Goal: Register for event/course

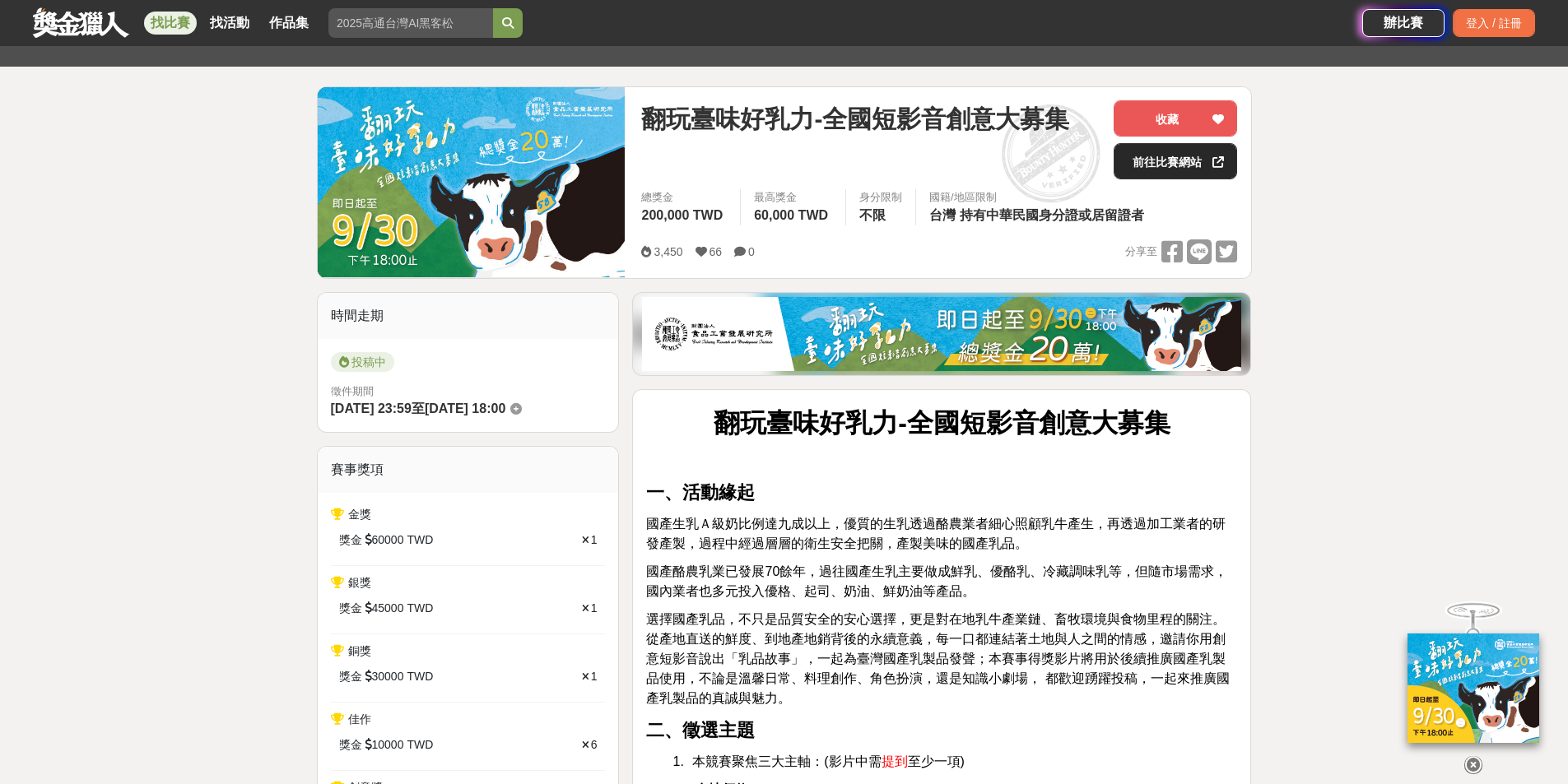
click at [1160, 148] on link "前往比賽網站" at bounding box center [1175, 161] width 124 height 36
click at [522, 414] on icon at bounding box center [517, 409] width 12 height 12
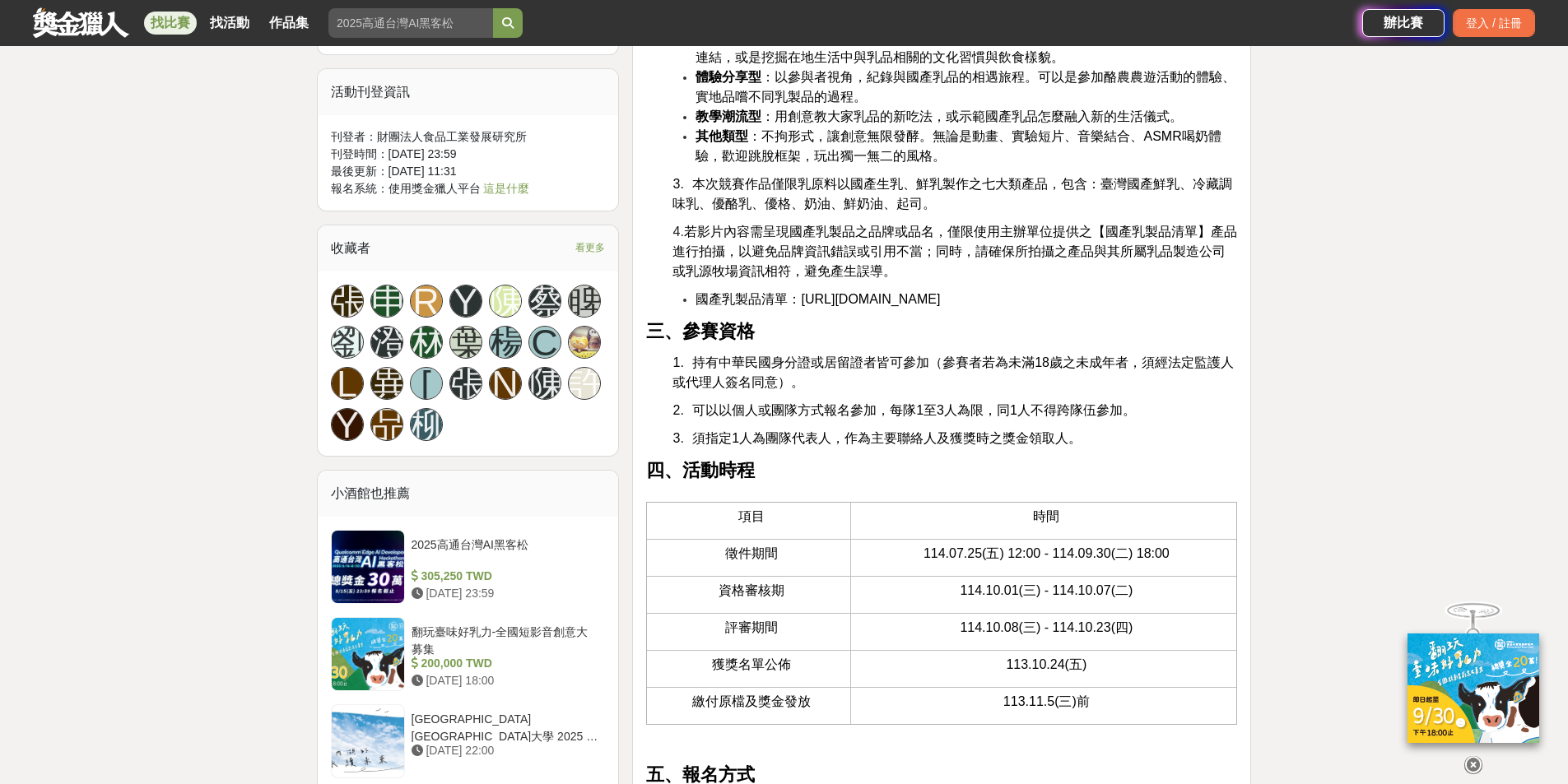
scroll to position [1317, 0]
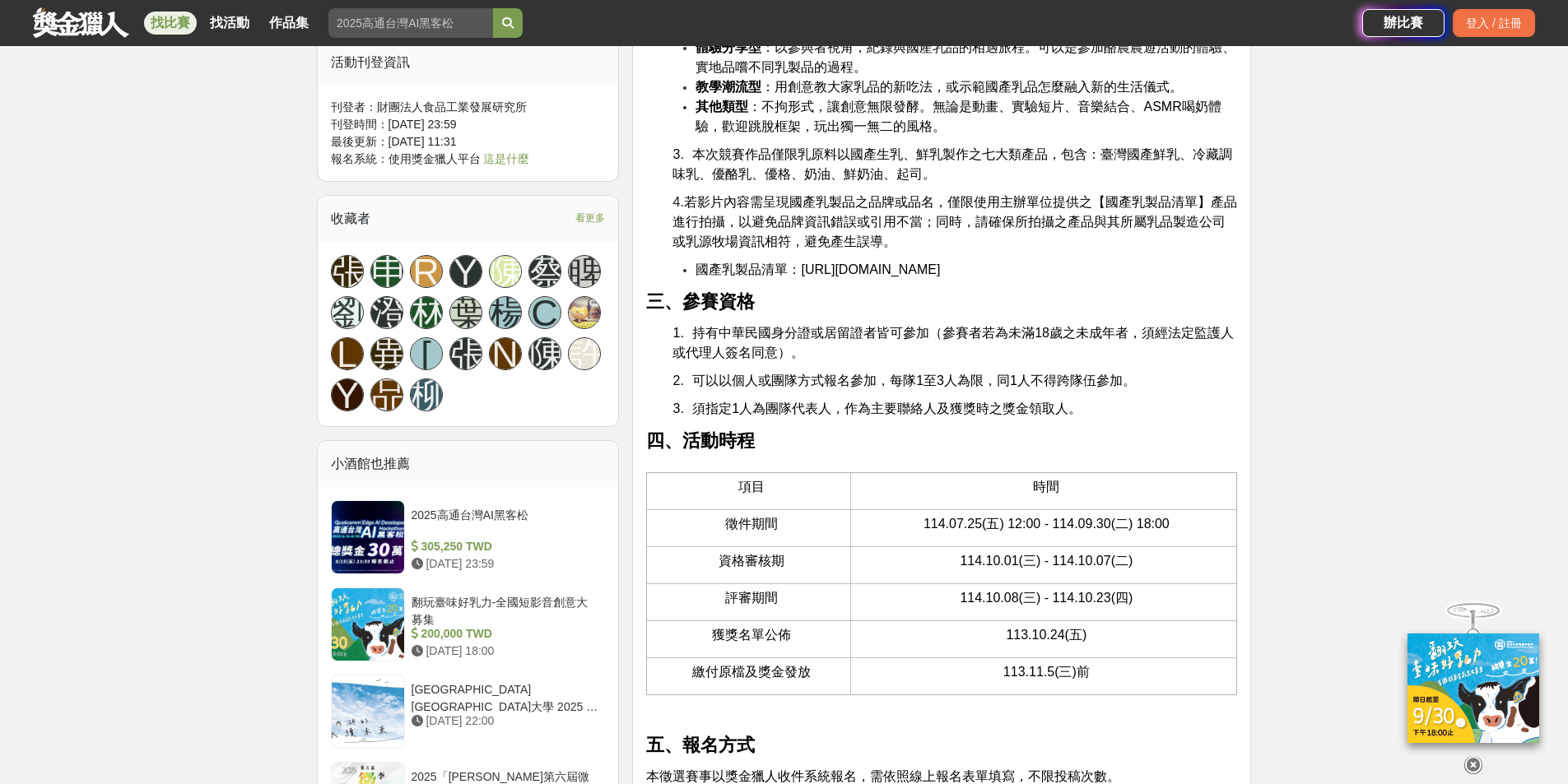
click at [598, 214] on span "看更多" at bounding box center [590, 217] width 30 height 18
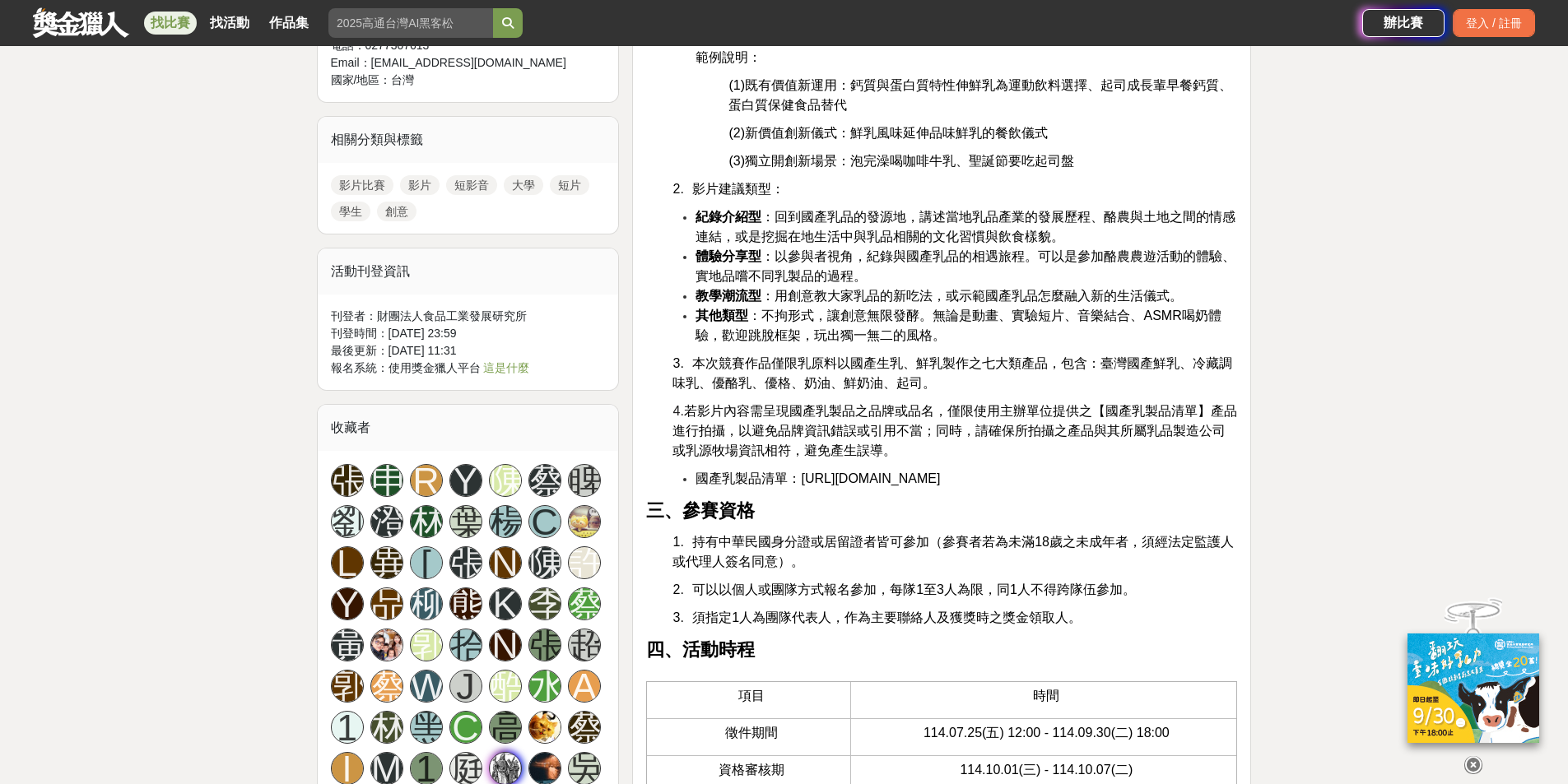
scroll to position [987, 0]
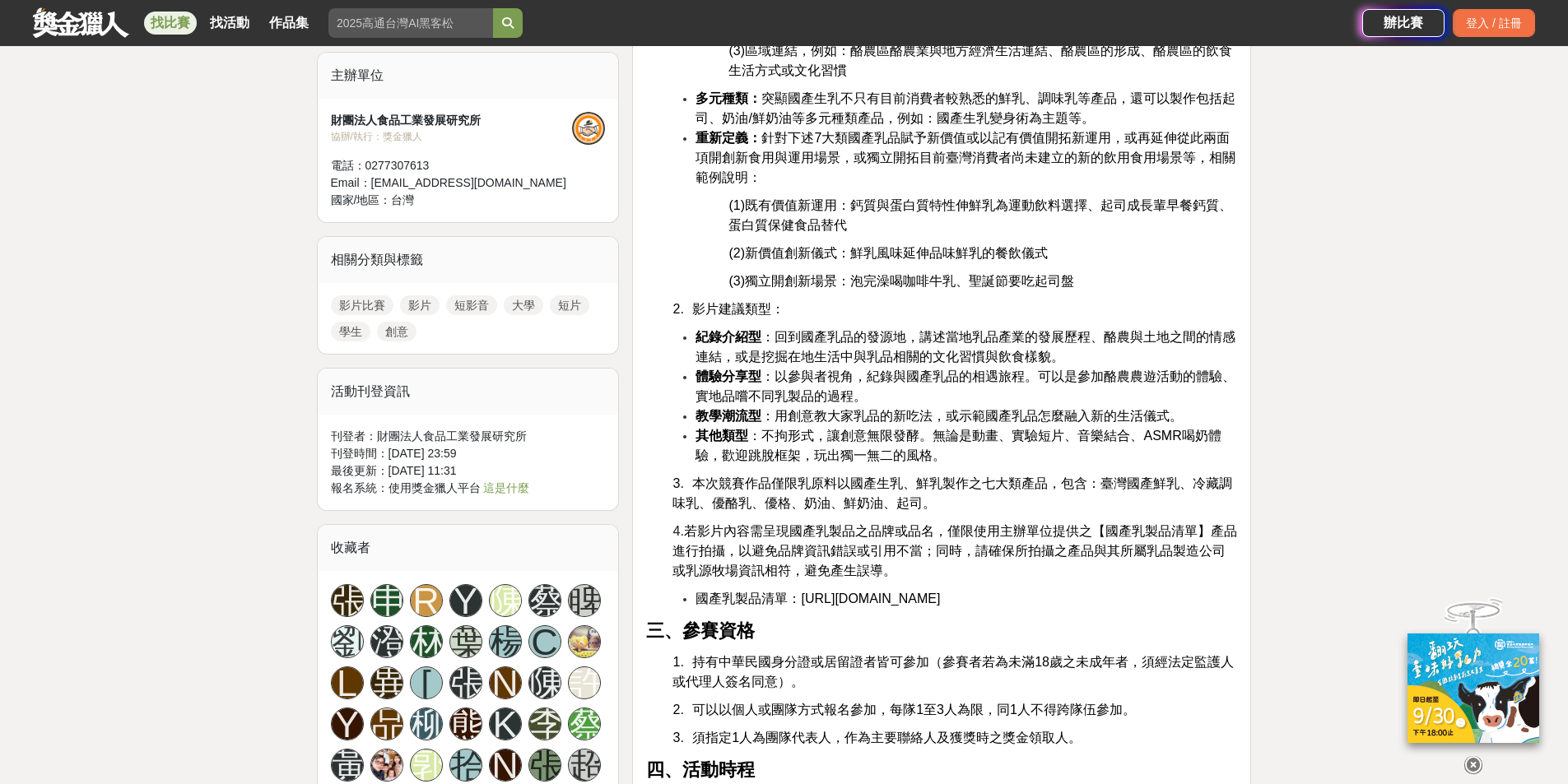
click at [940, 598] on span "[URL][DOMAIN_NAME]" at bounding box center [870, 598] width 139 height 14
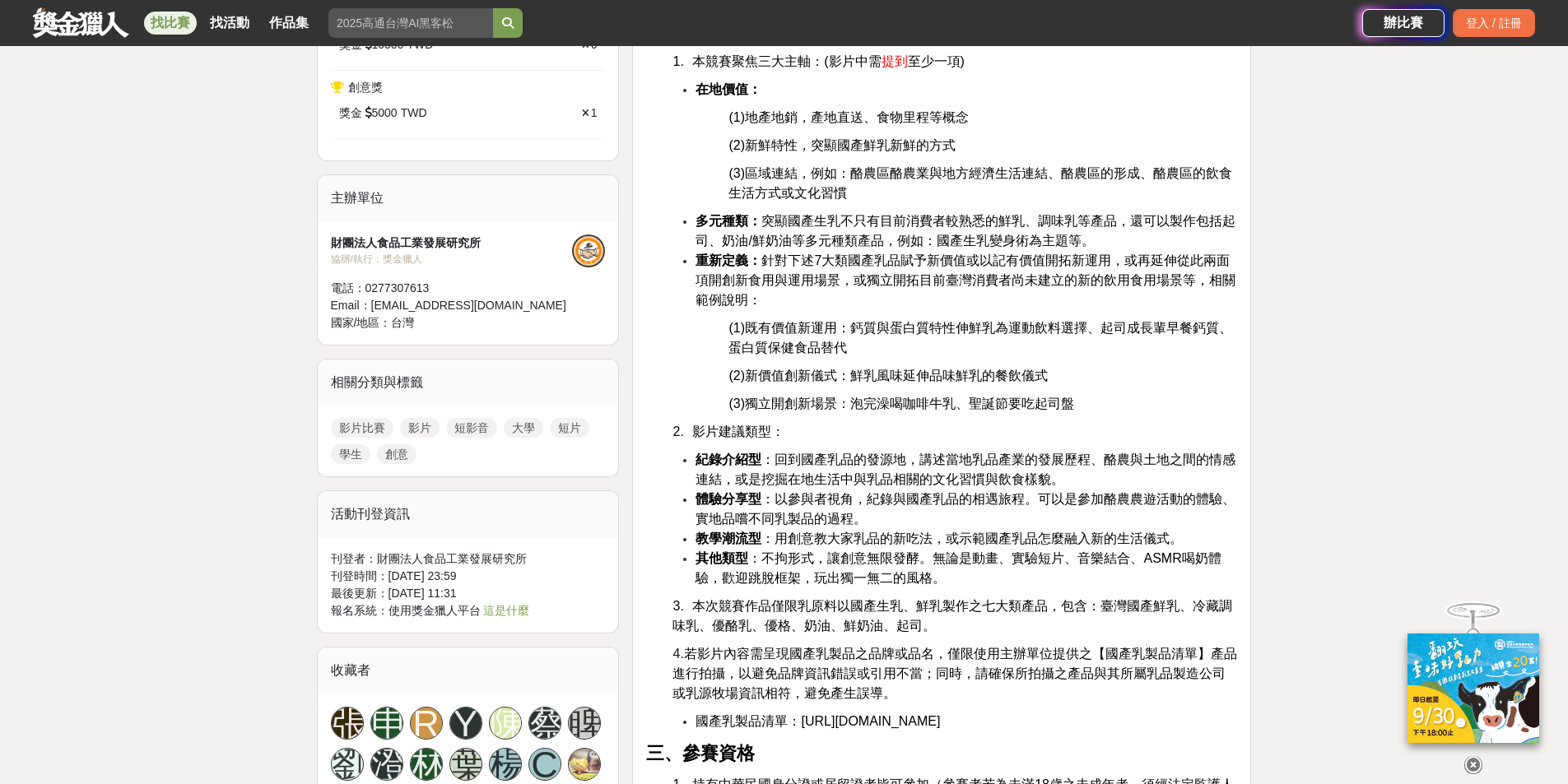
scroll to position [658, 0]
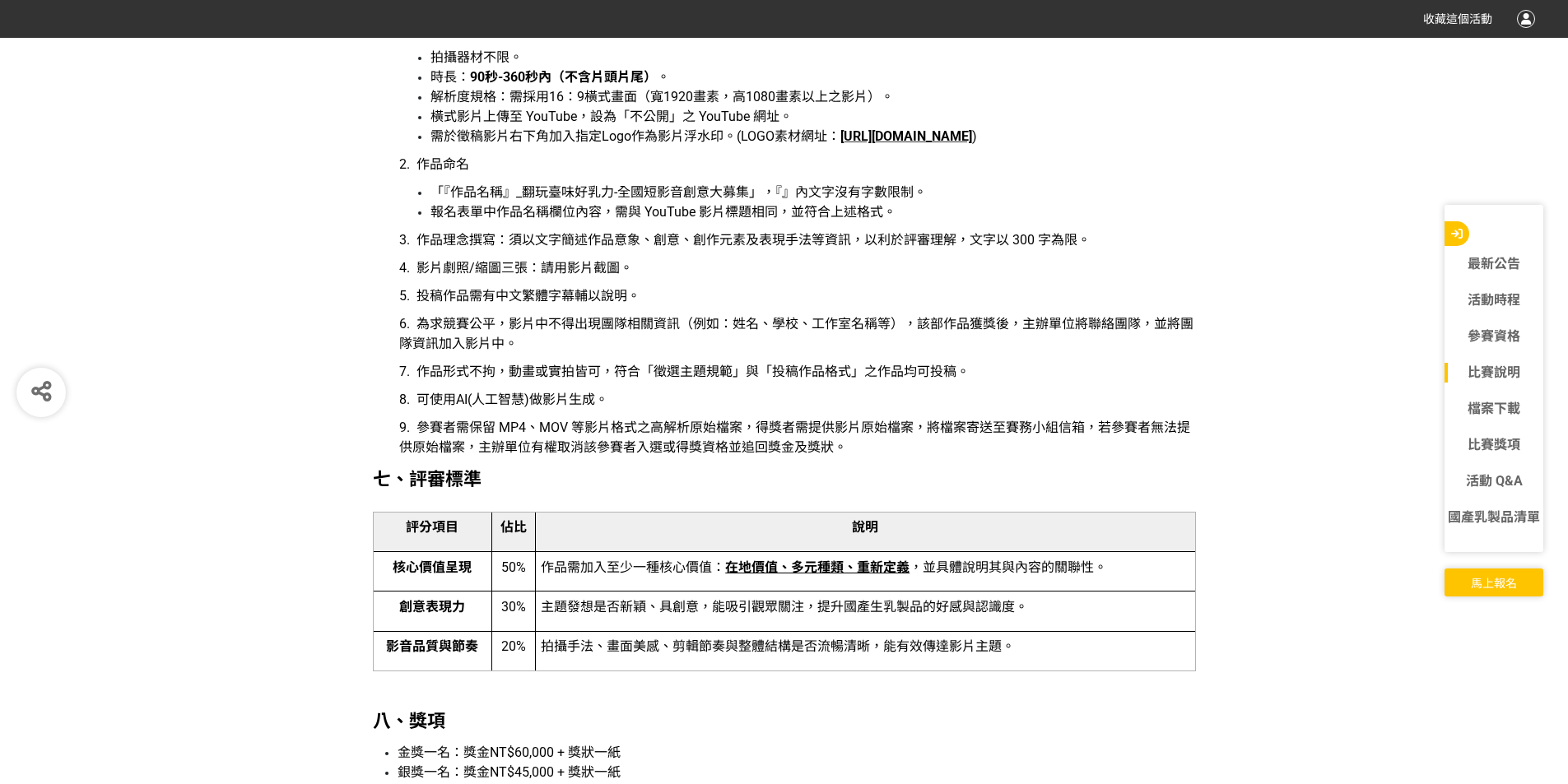
scroll to position [3126, 0]
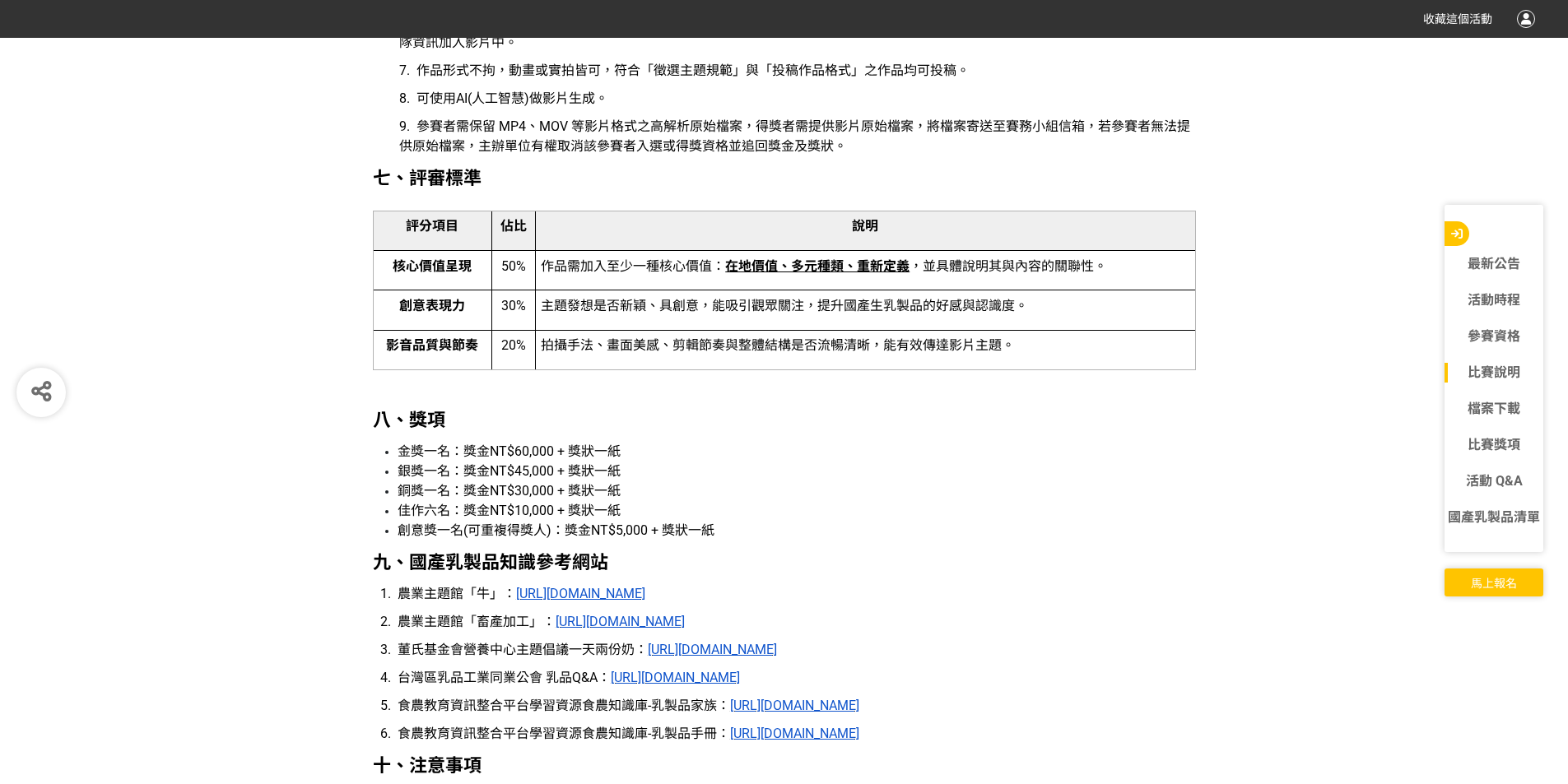
click at [1501, 591] on button "馬上報名" at bounding box center [1494, 582] width 99 height 28
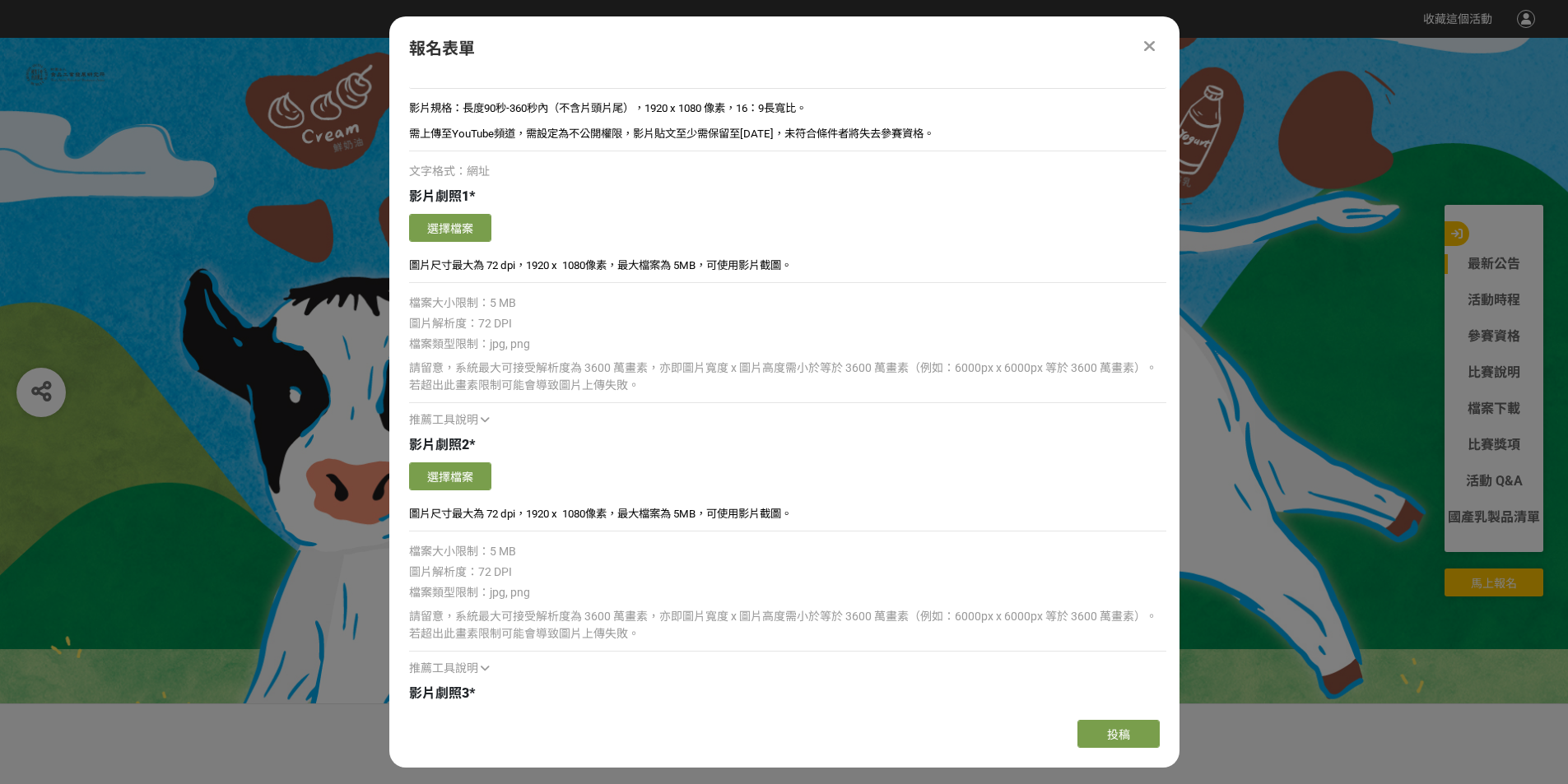
scroll to position [2233, 0]
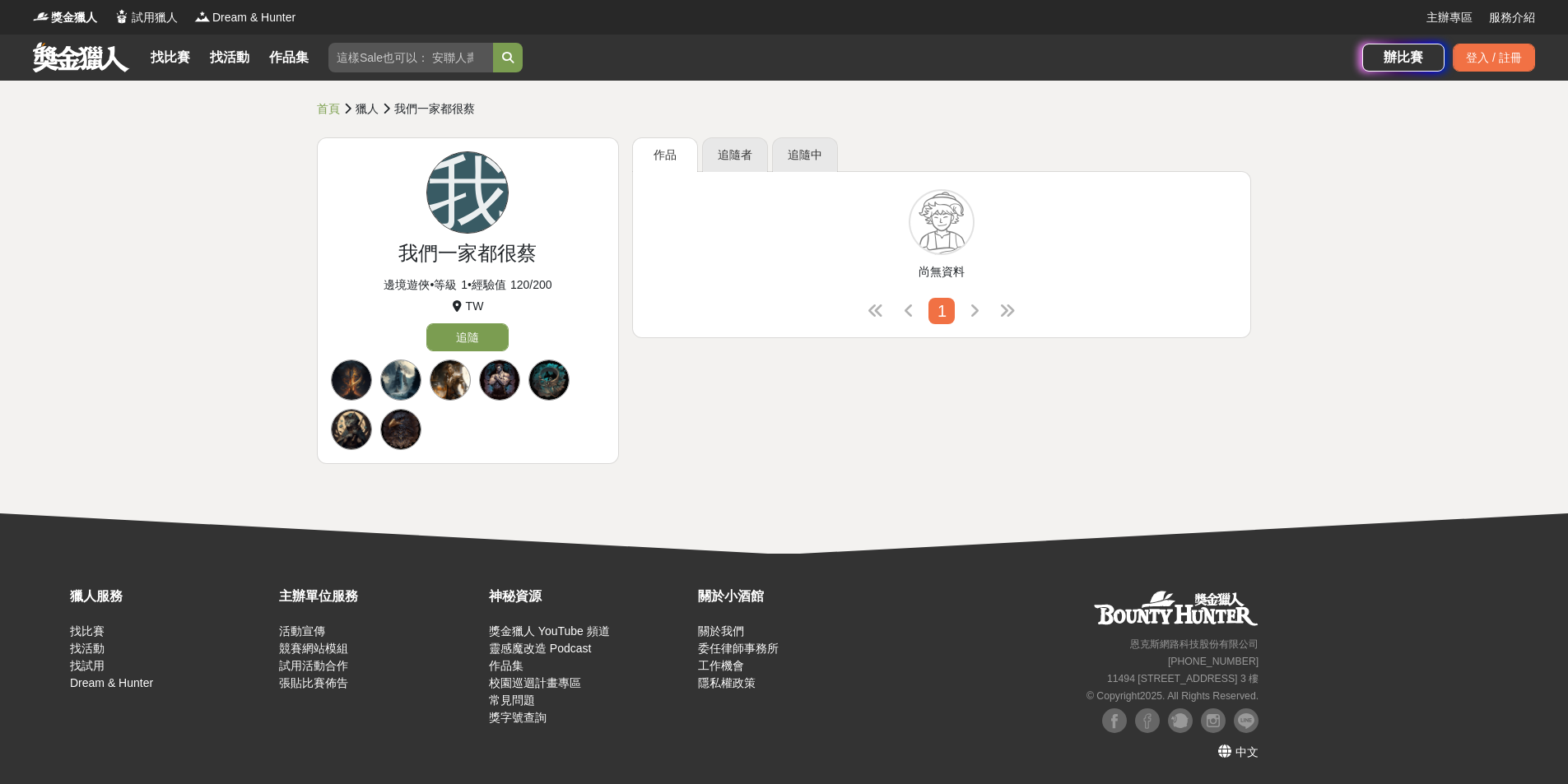
click at [403, 376] on div at bounding box center [401, 380] width 41 height 41
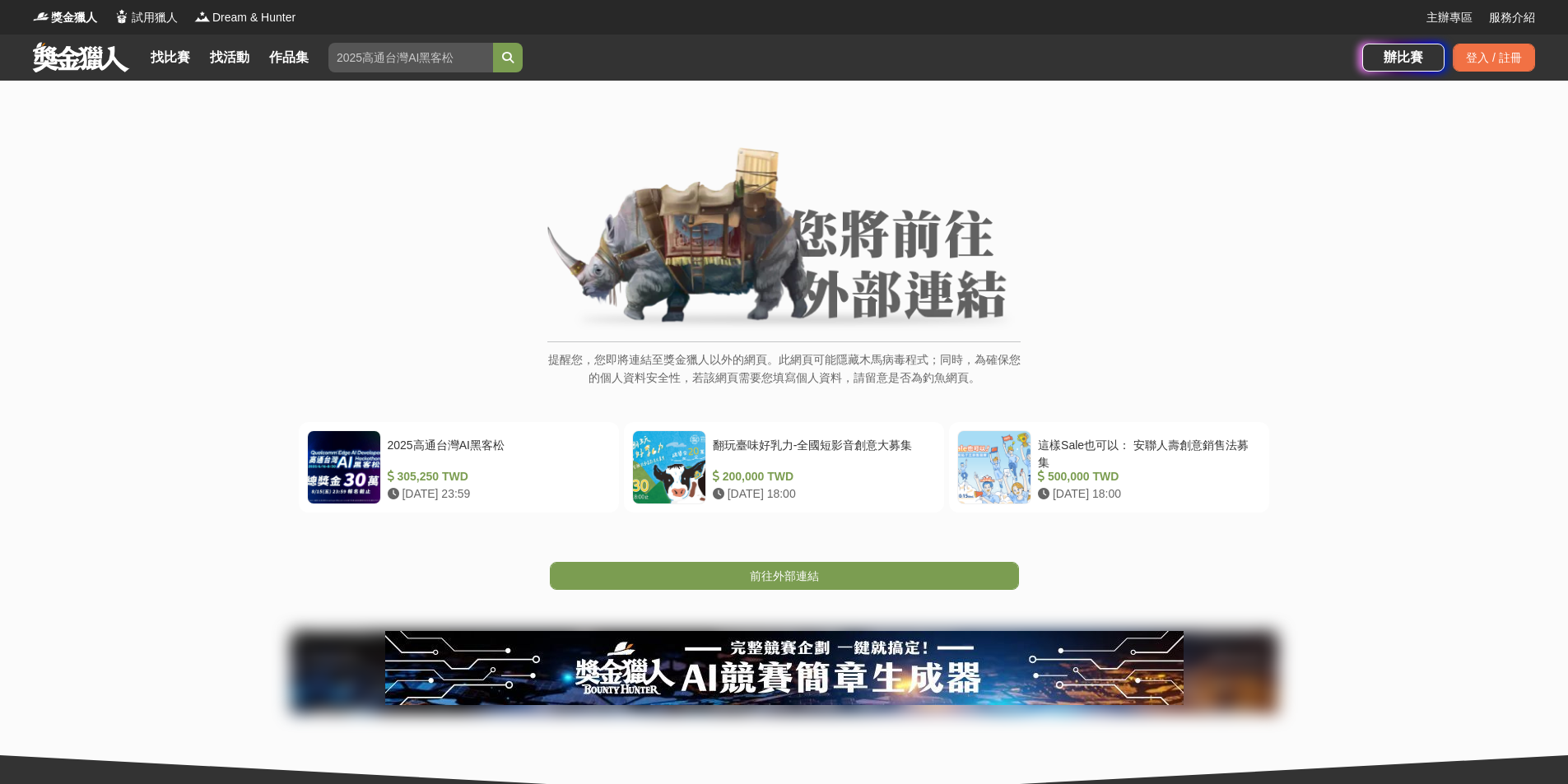
click at [709, 582] on link "前往外部連結" at bounding box center [784, 575] width 469 height 28
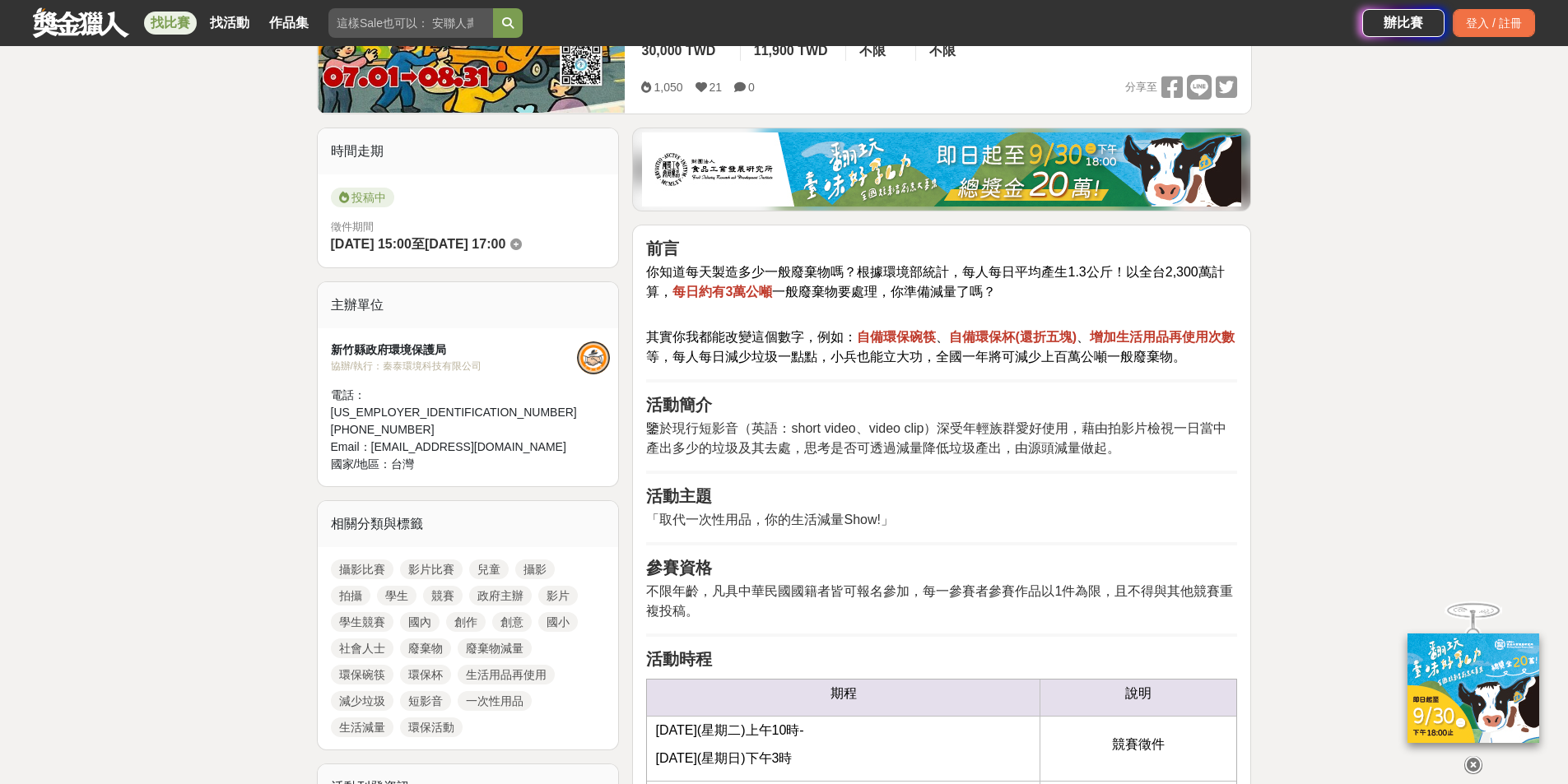
scroll to position [164, 0]
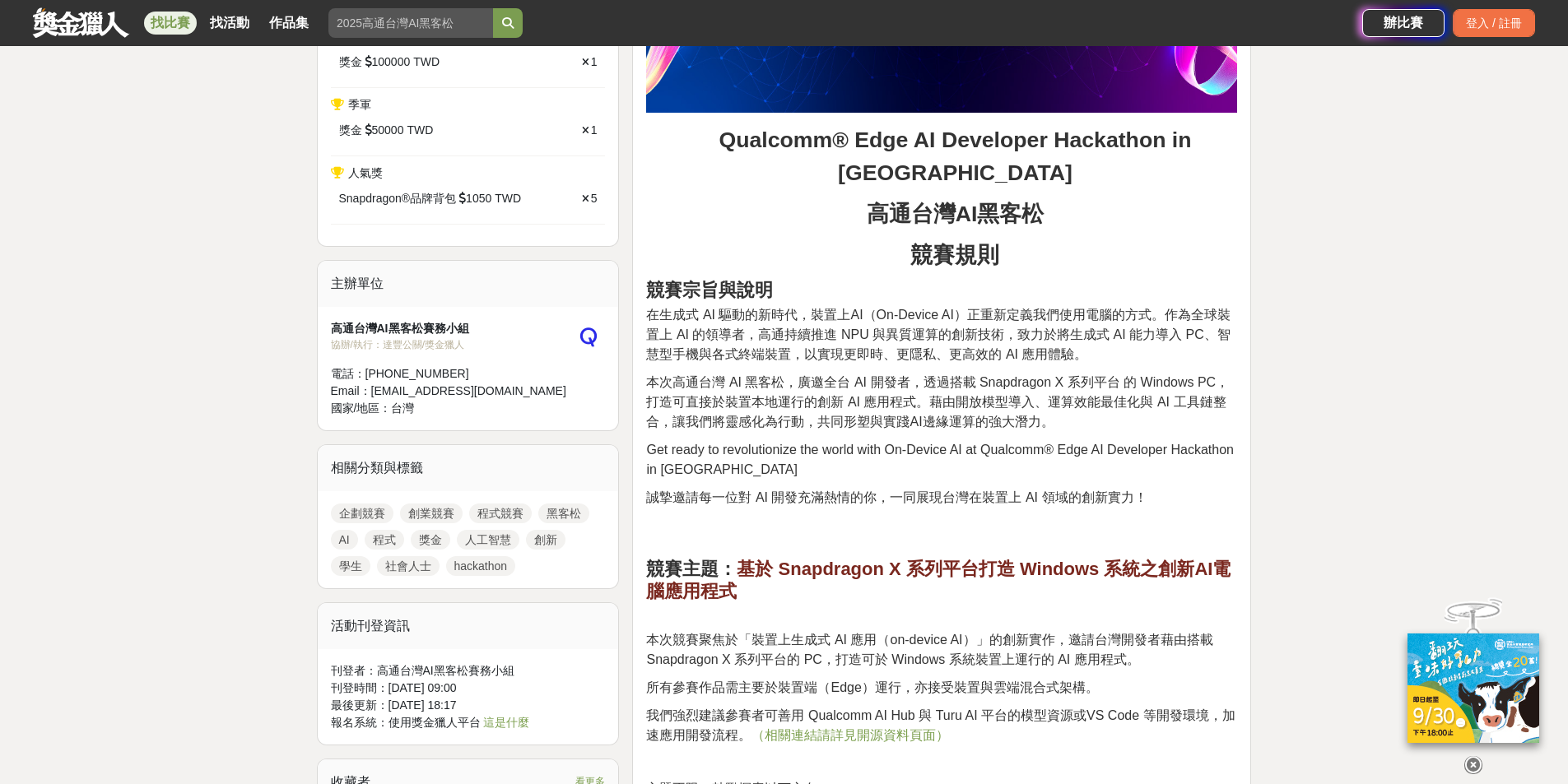
scroll to position [741, 0]
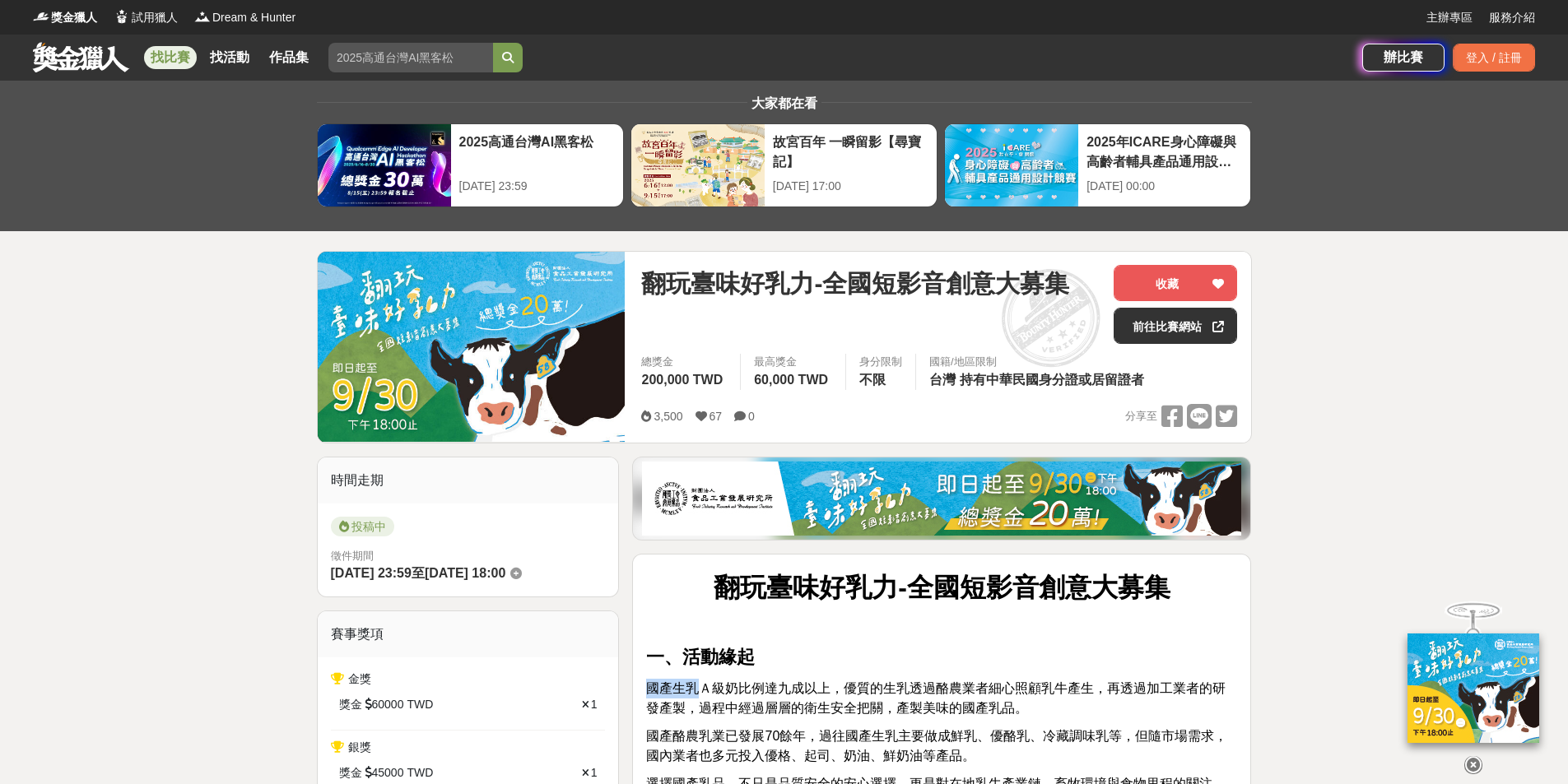
drag, startPoint x: 649, startPoint y: 690, endPoint x: 700, endPoint y: 683, distance: 51.5
click at [700, 683] on span "國產生乳Ａ級奶比例達九成以上，優質的生乳透過酪農業者細心照顧乳牛產生，再透過加工業者的研發產製，過程中經過層層的衛生安全把關，產製美味的國產乳品。" at bounding box center [936, 698] width 580 height 34
copy span "國產生乳"
